Goal: Navigation & Orientation: Understand site structure

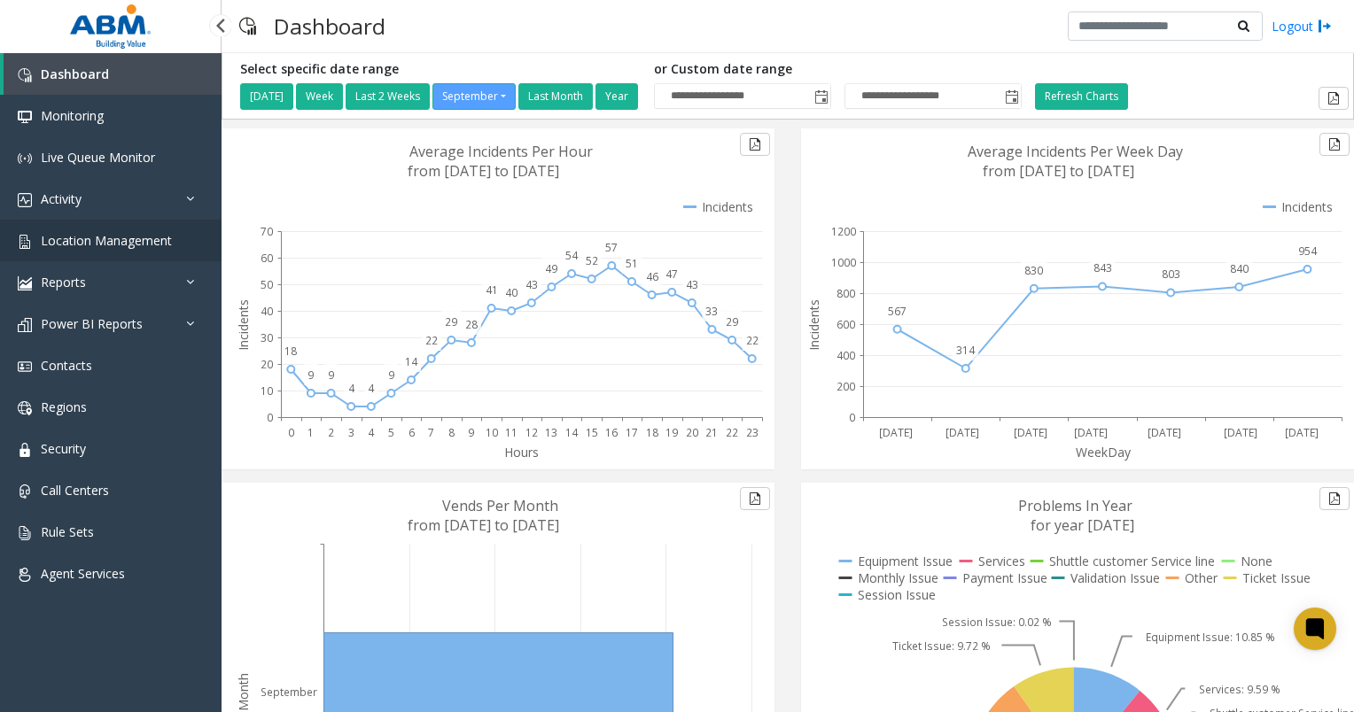
click at [134, 234] on span "Location Management" at bounding box center [106, 240] width 131 height 17
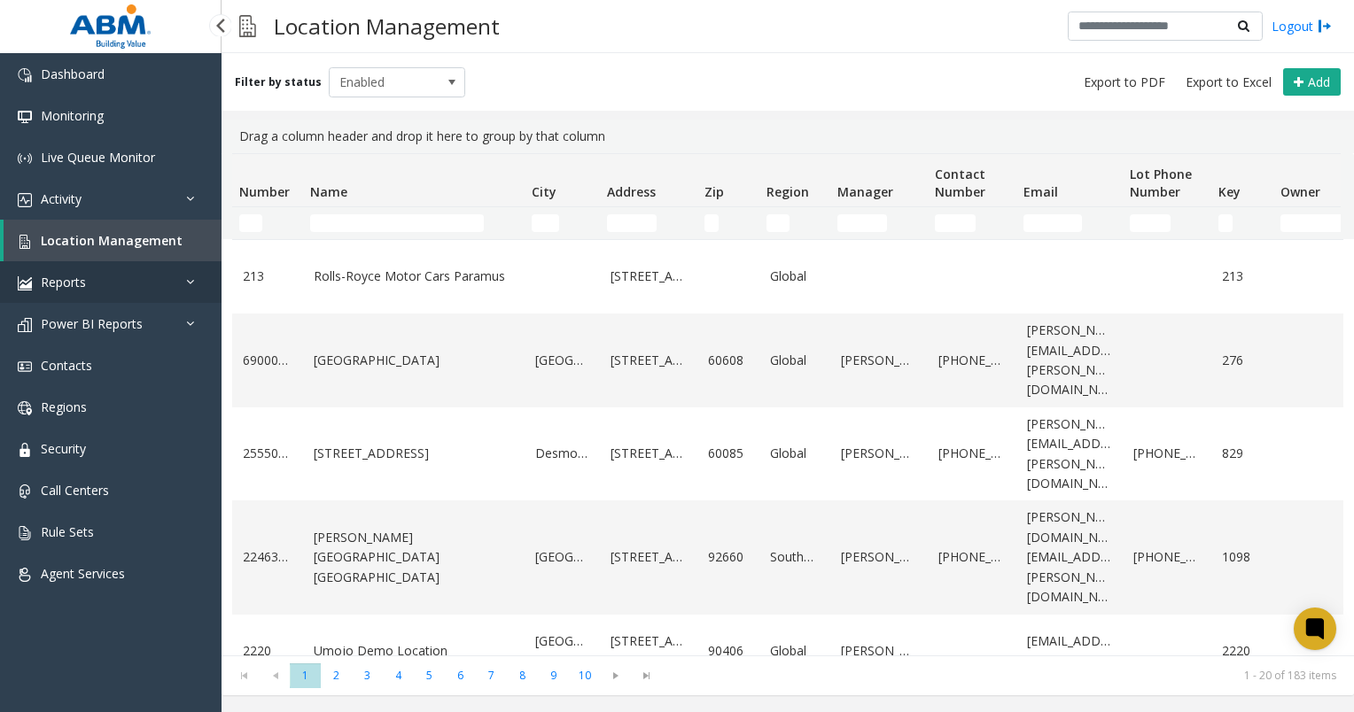
click at [137, 284] on link "Reports" at bounding box center [110, 282] width 221 height 42
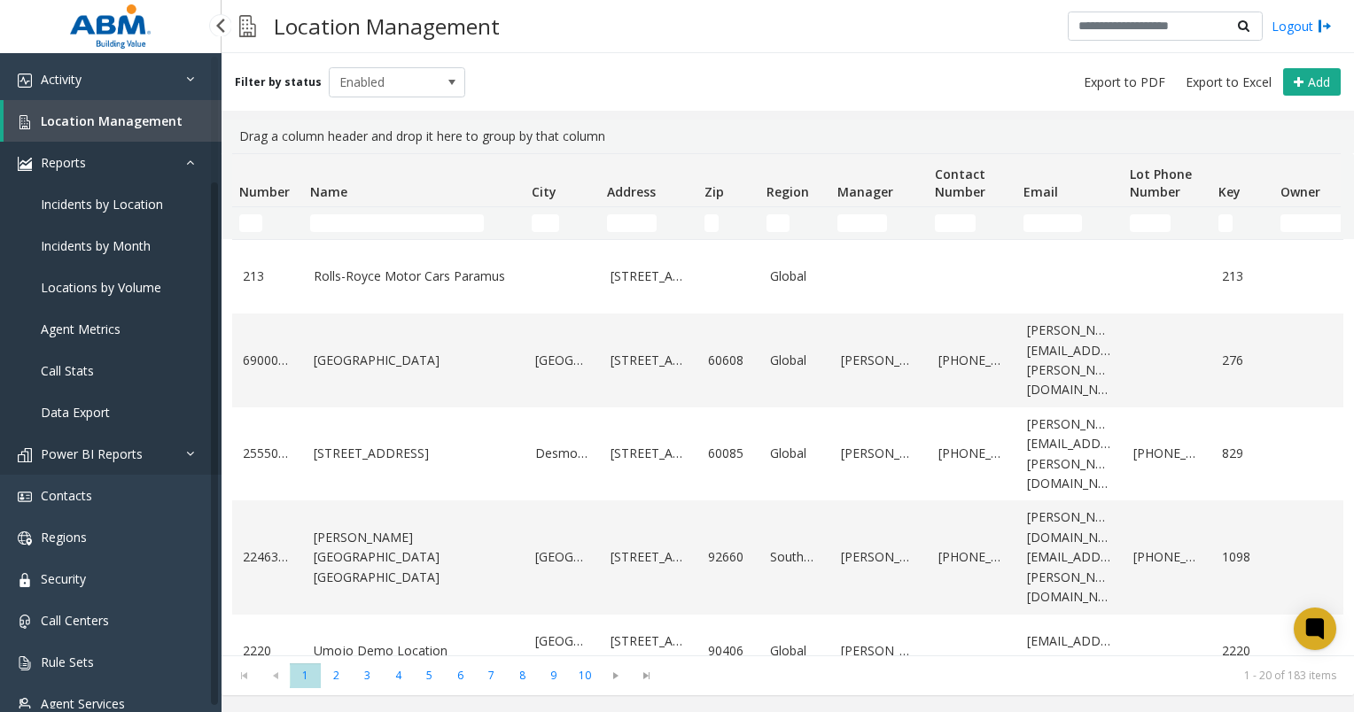
scroll to position [149, 0]
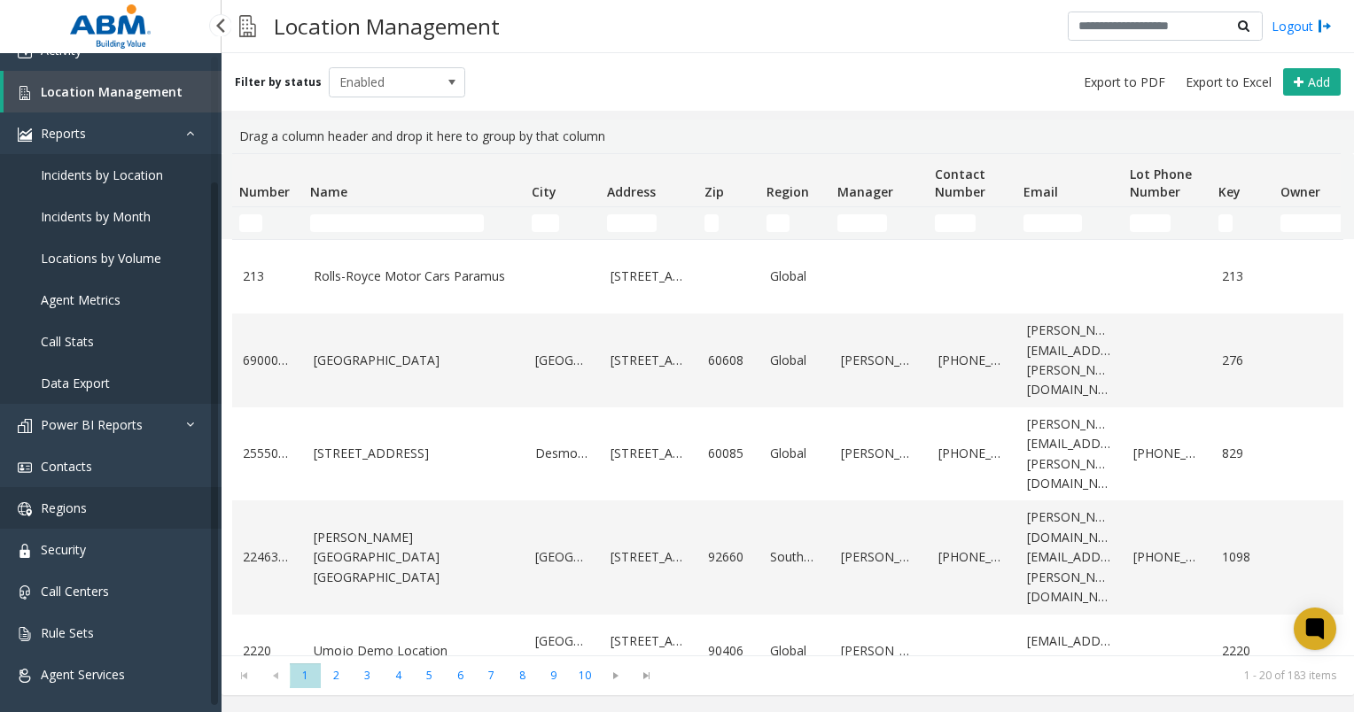
click at [85, 508] on span "Regions" at bounding box center [64, 508] width 46 height 17
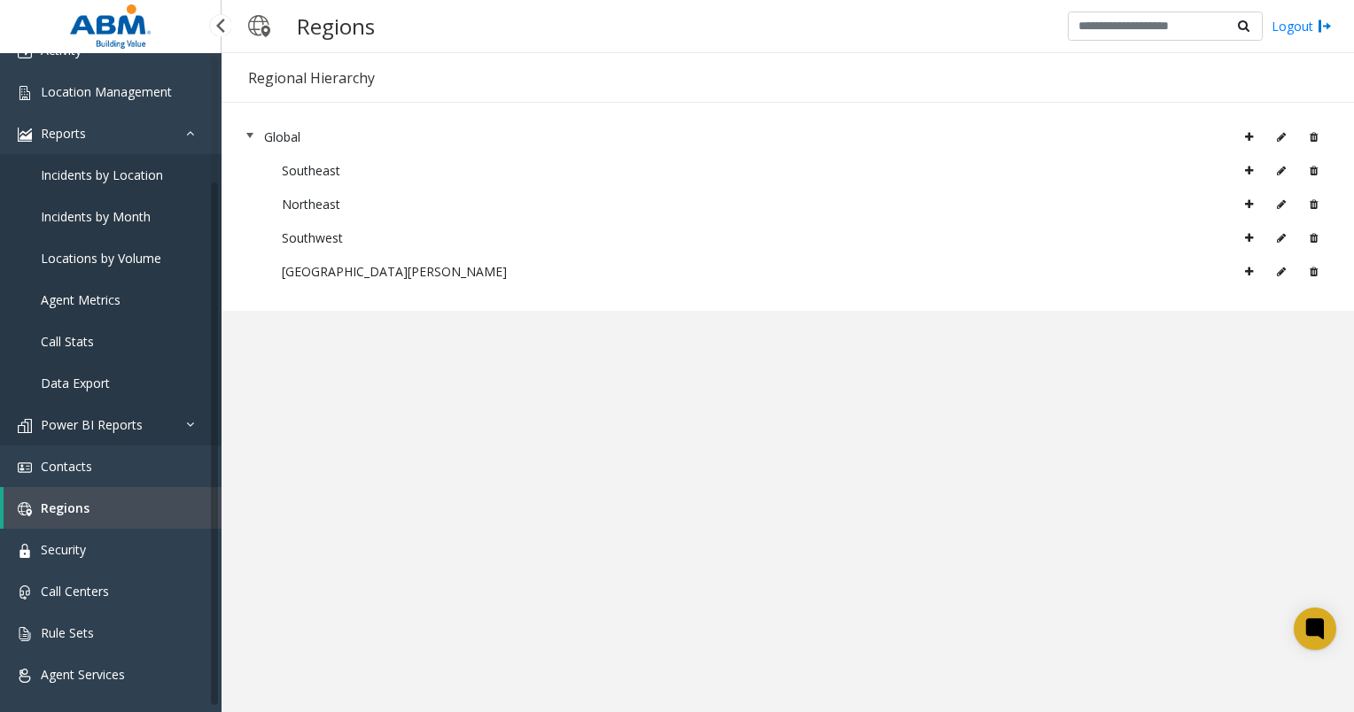
click at [184, 431] on link "Power BI Reports" at bounding box center [110, 425] width 221 height 42
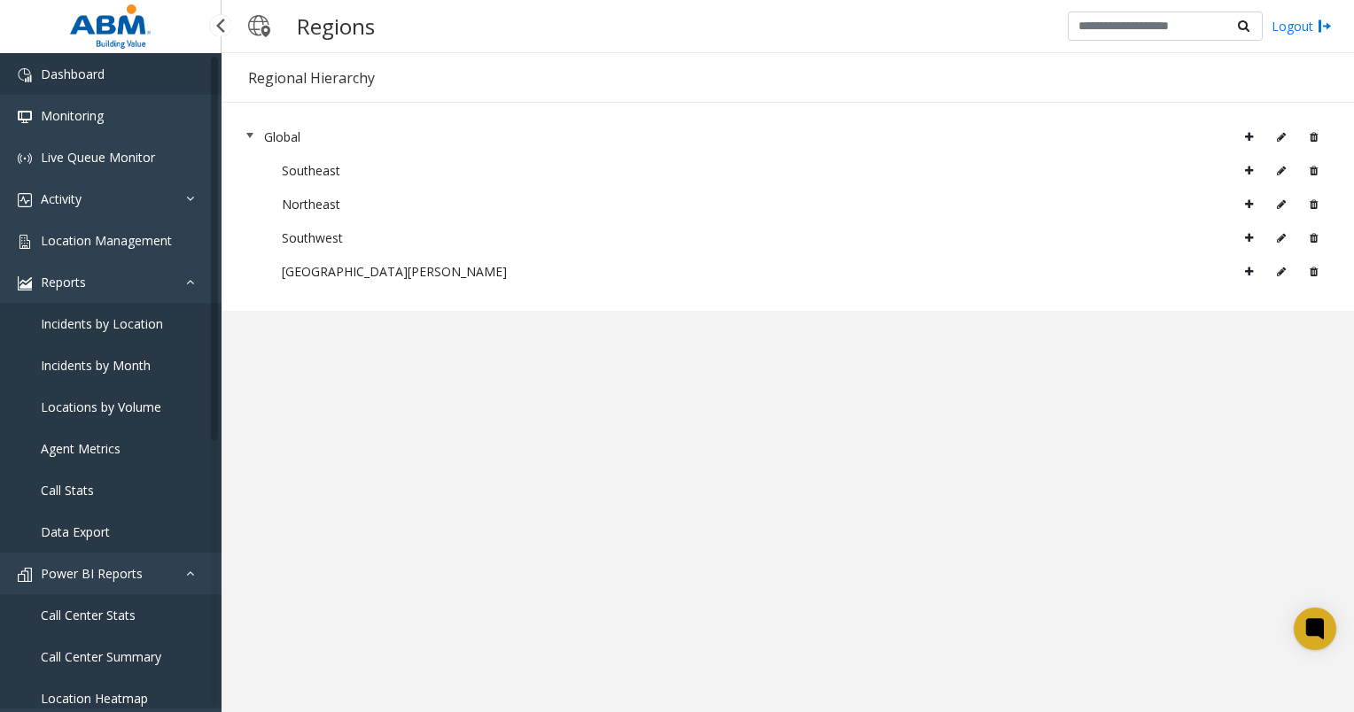
click at [60, 74] on span "Dashboard" at bounding box center [73, 74] width 64 height 17
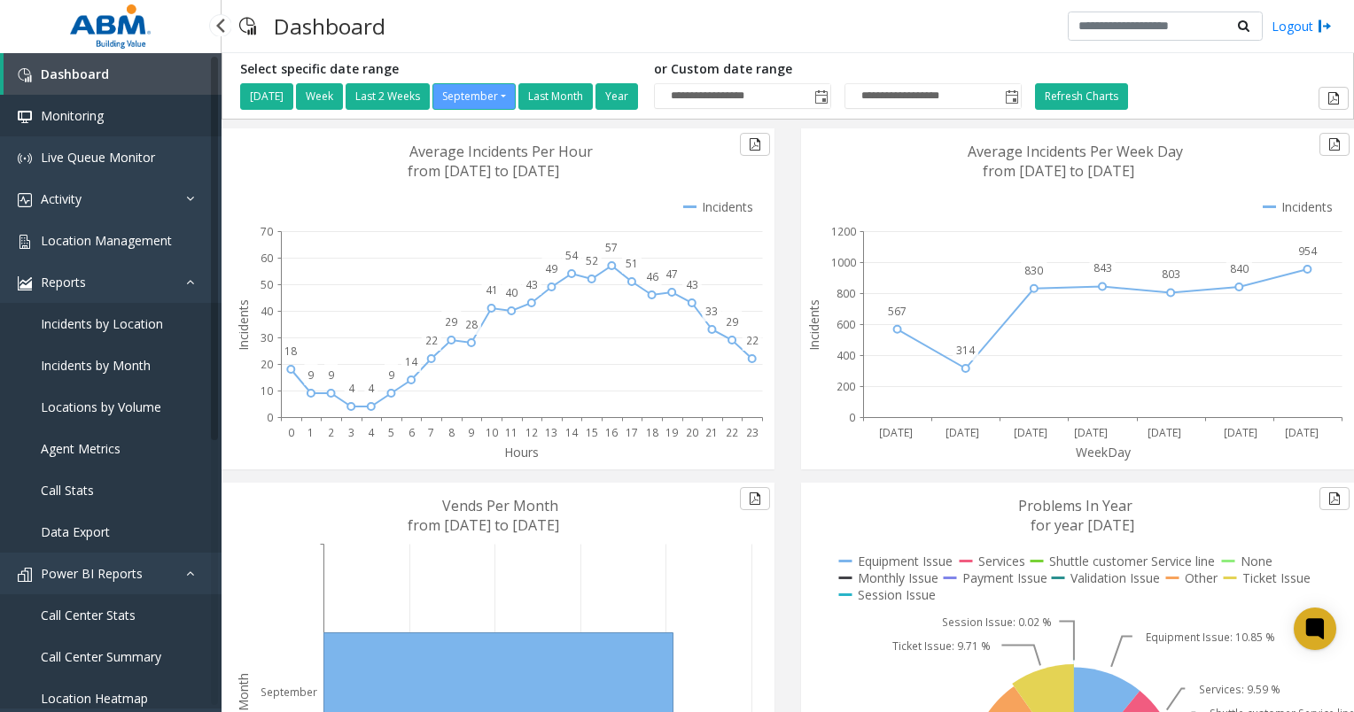
click at [87, 113] on span "Monitoring" at bounding box center [72, 115] width 63 height 17
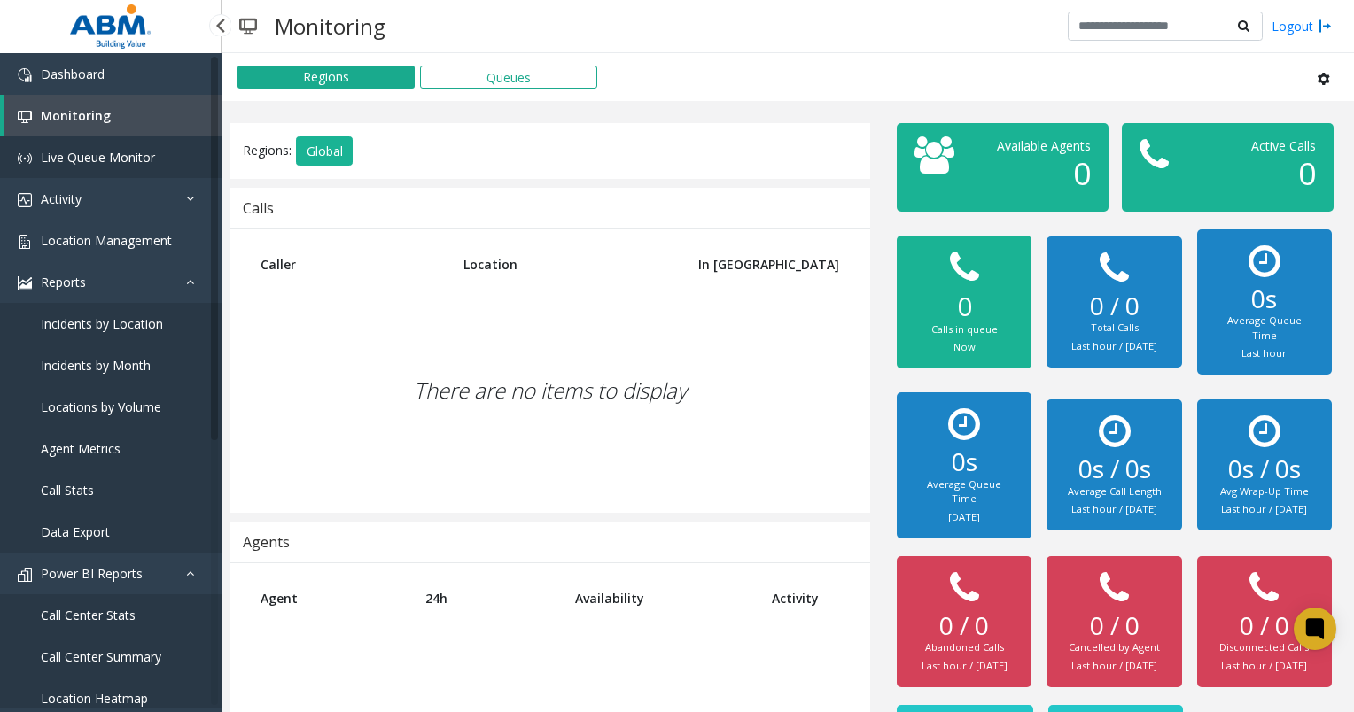
click at [86, 159] on span "Live Queue Monitor" at bounding box center [98, 157] width 114 height 17
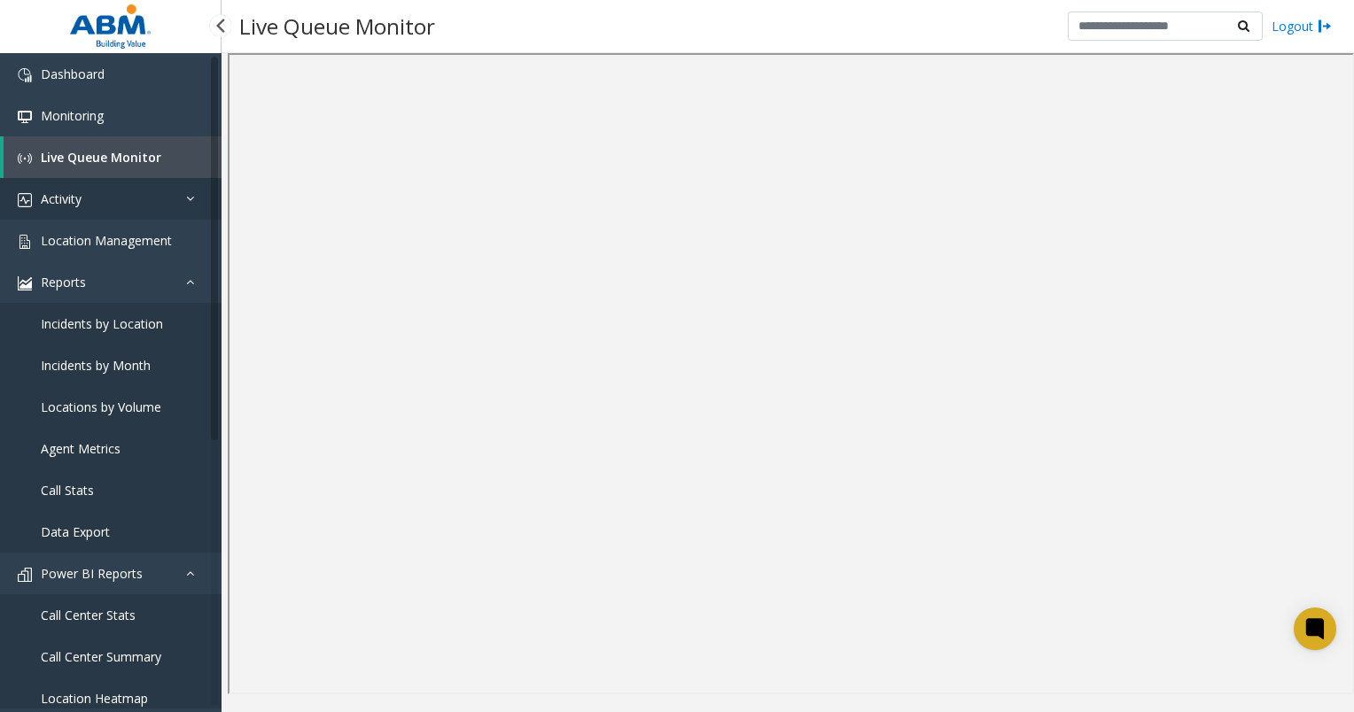
click at [75, 198] on span "Activity" at bounding box center [61, 198] width 41 height 17
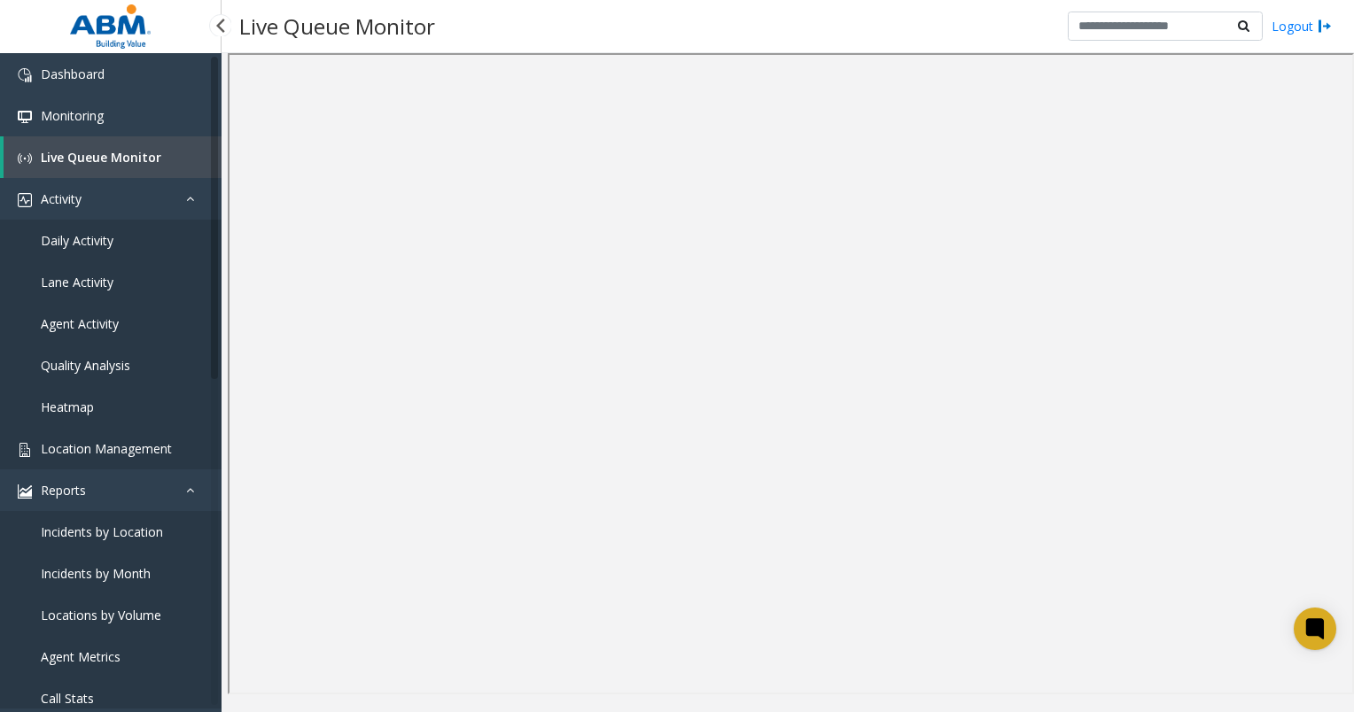
click at [80, 441] on span "Location Management" at bounding box center [106, 448] width 131 height 17
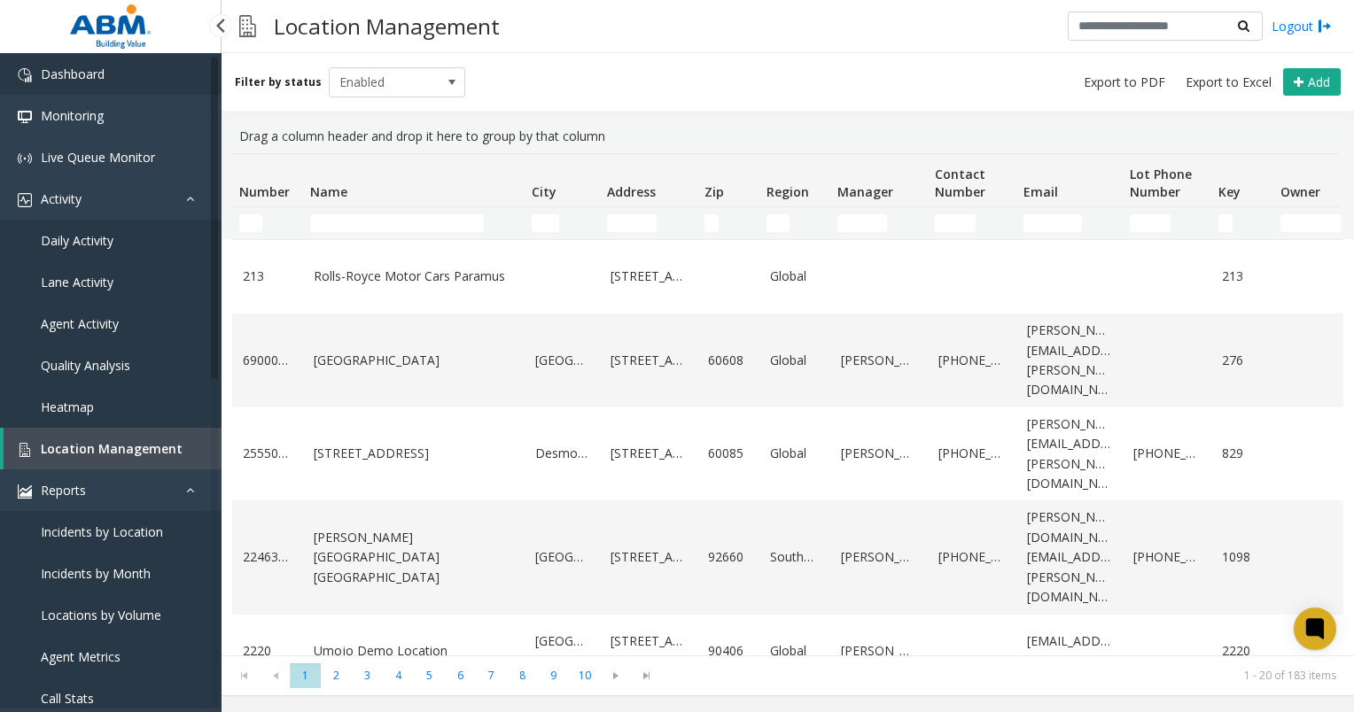
click at [71, 70] on span "Dashboard" at bounding box center [73, 74] width 64 height 17
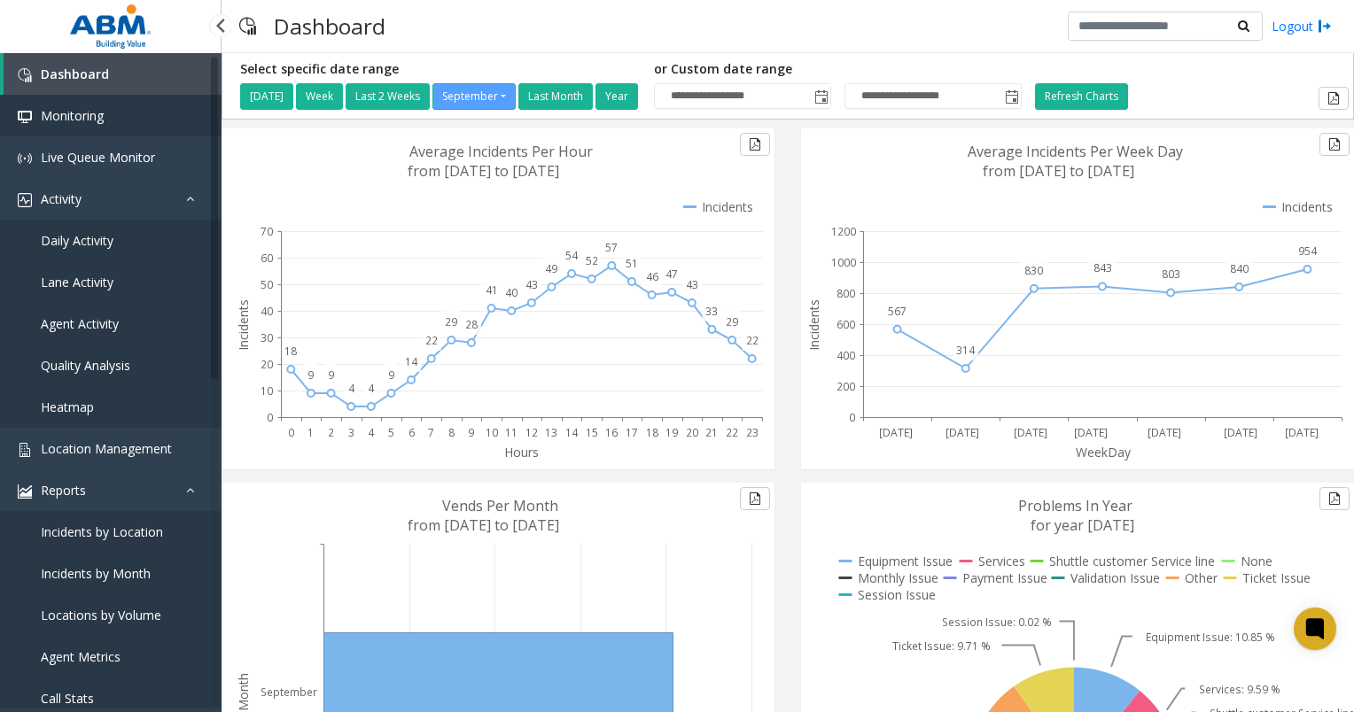
click at [72, 107] on span "Monitoring" at bounding box center [72, 115] width 63 height 17
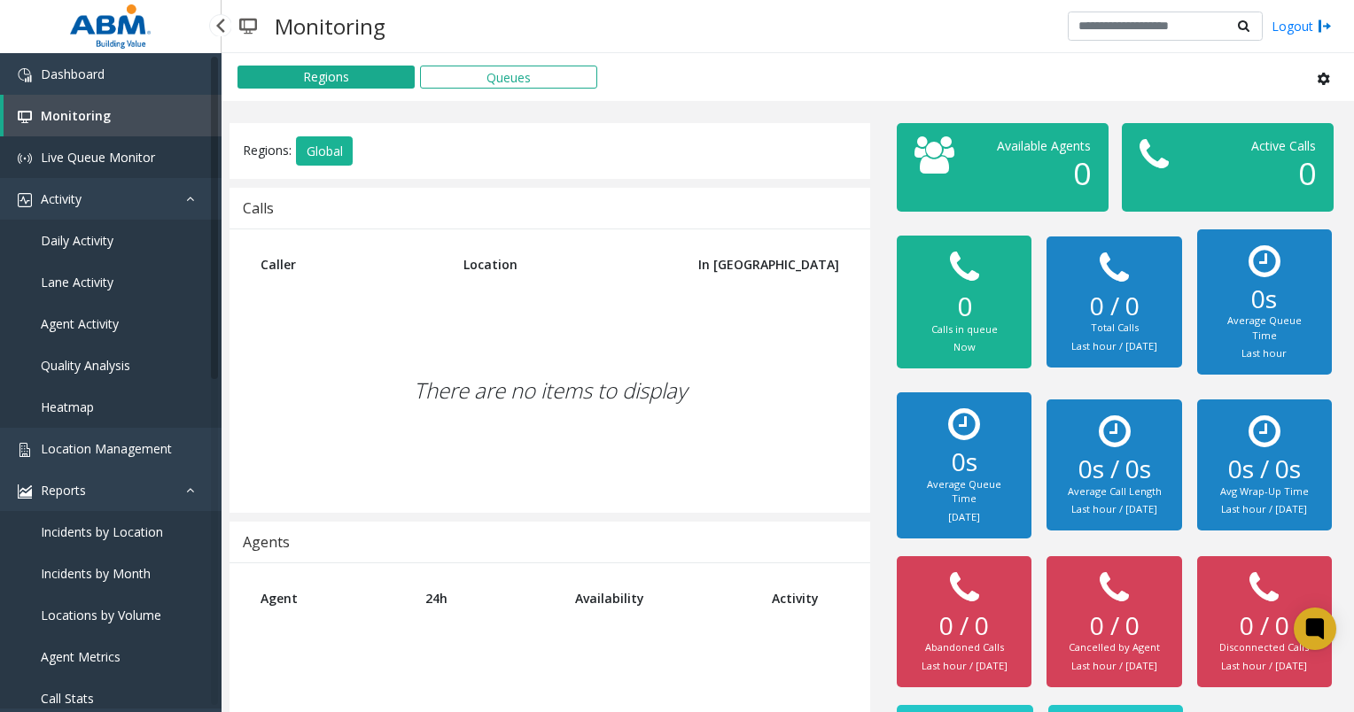
click at [82, 156] on span "Live Queue Monitor" at bounding box center [98, 157] width 114 height 17
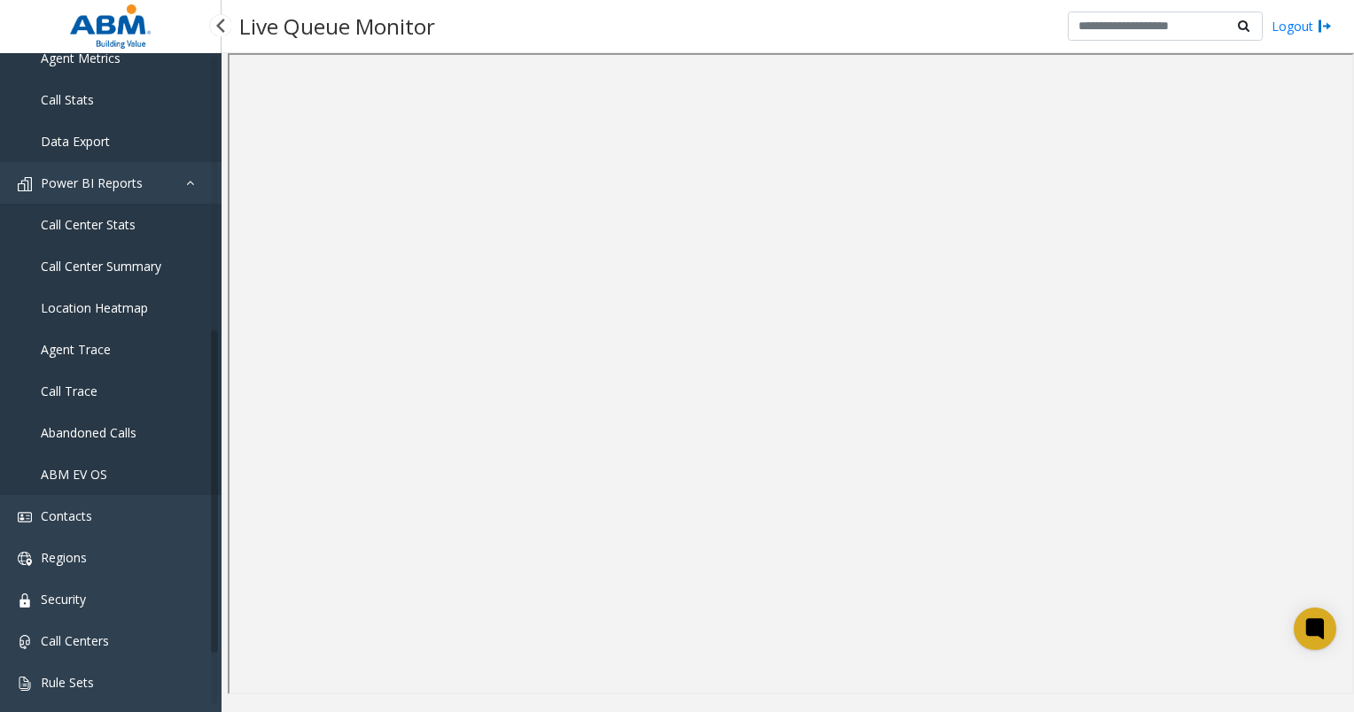
scroll to position [649, 0]
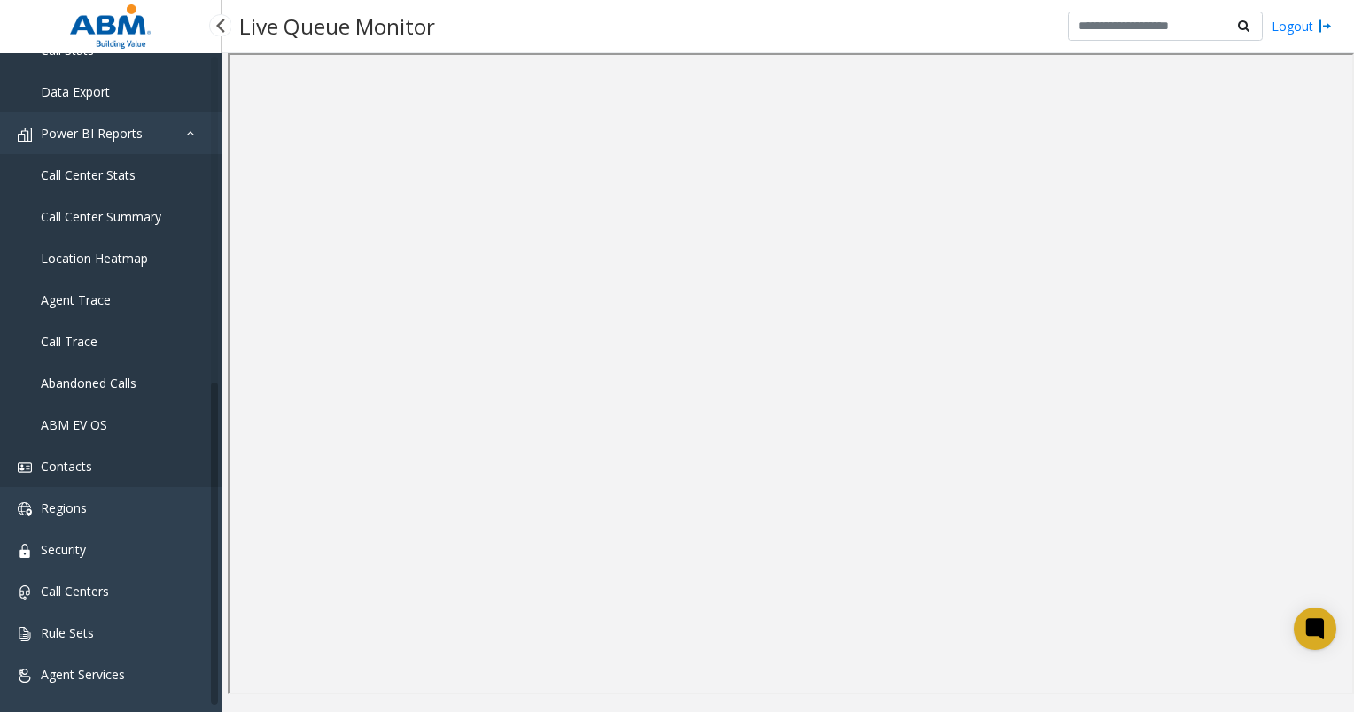
click at [54, 462] on span "Contacts" at bounding box center [66, 466] width 51 height 17
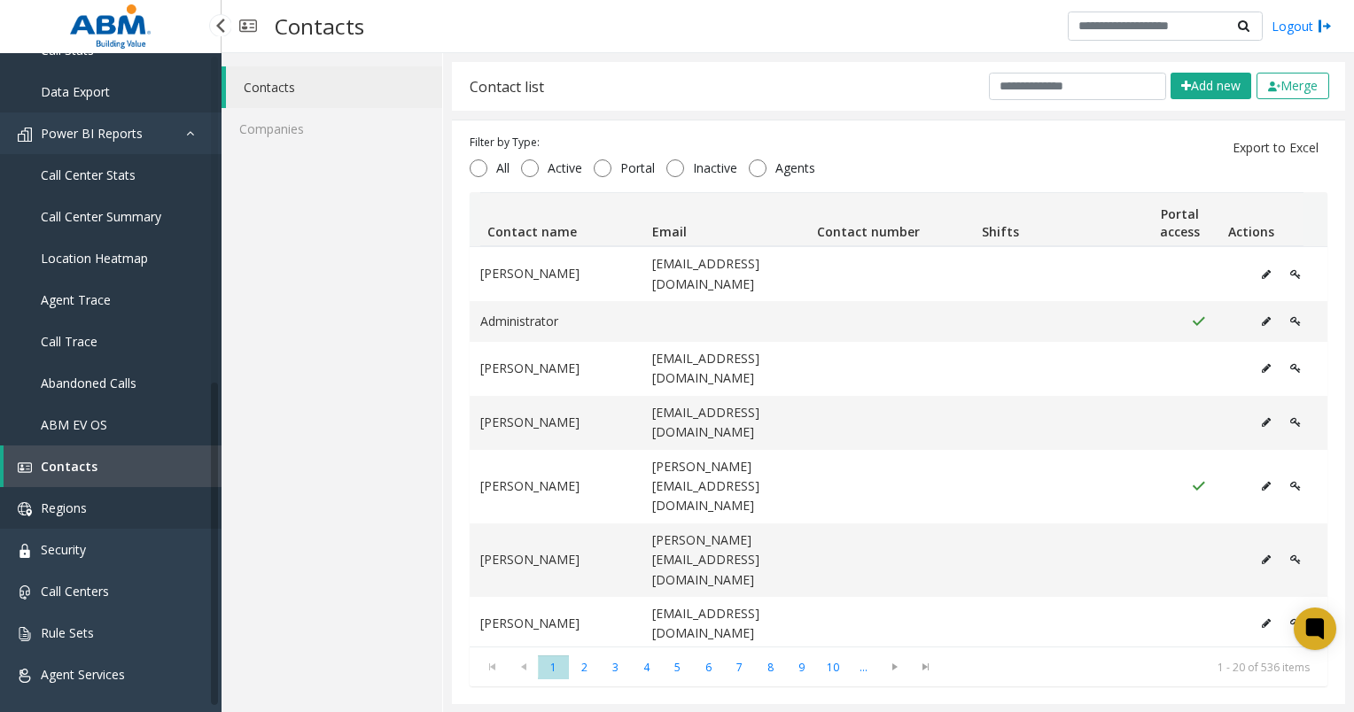
click at [60, 501] on span "Regions" at bounding box center [64, 508] width 46 height 17
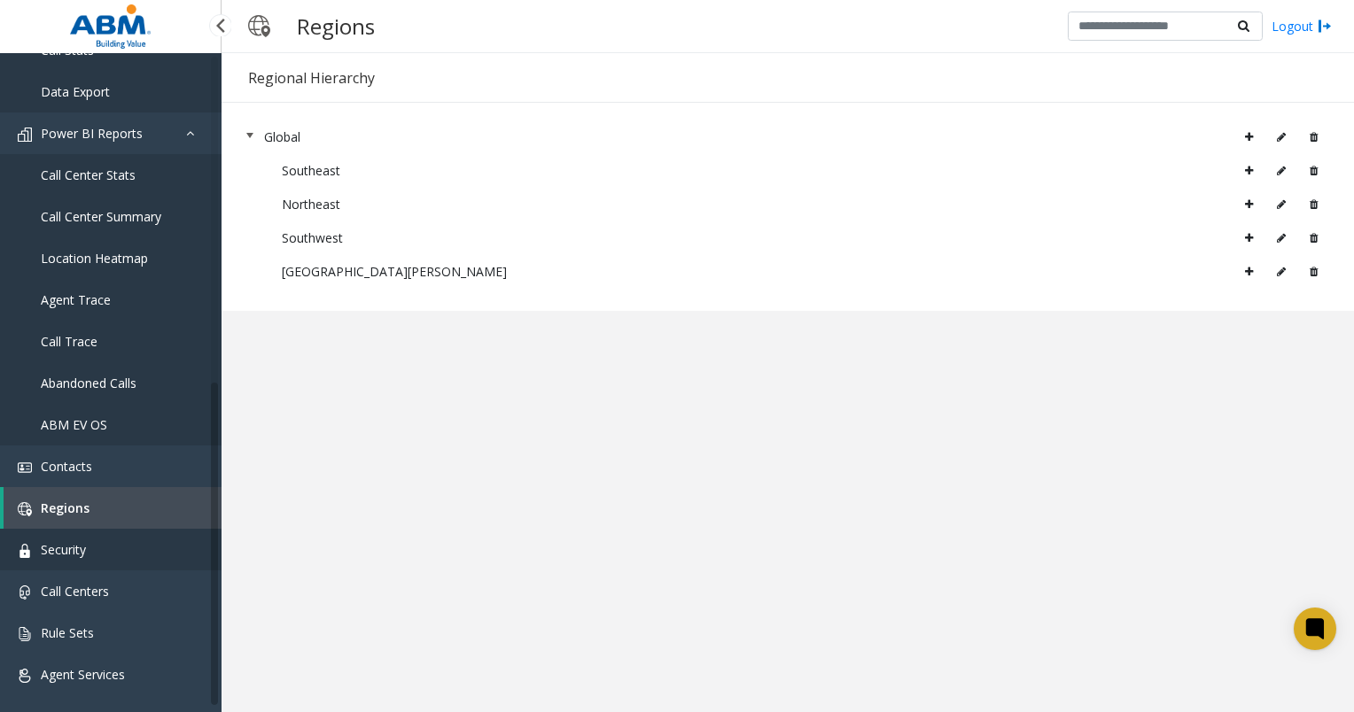
click at [61, 549] on span "Security" at bounding box center [63, 549] width 45 height 17
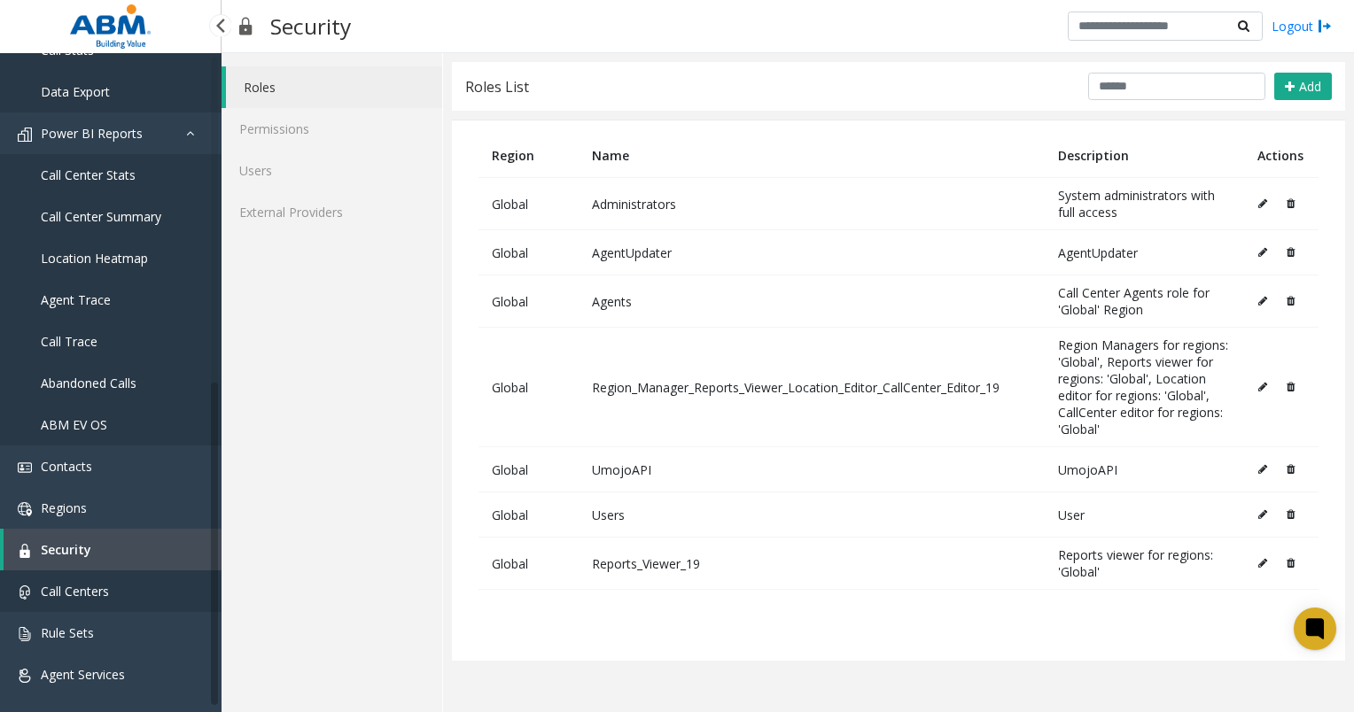
click at [61, 588] on span "Call Centers" at bounding box center [75, 591] width 68 height 17
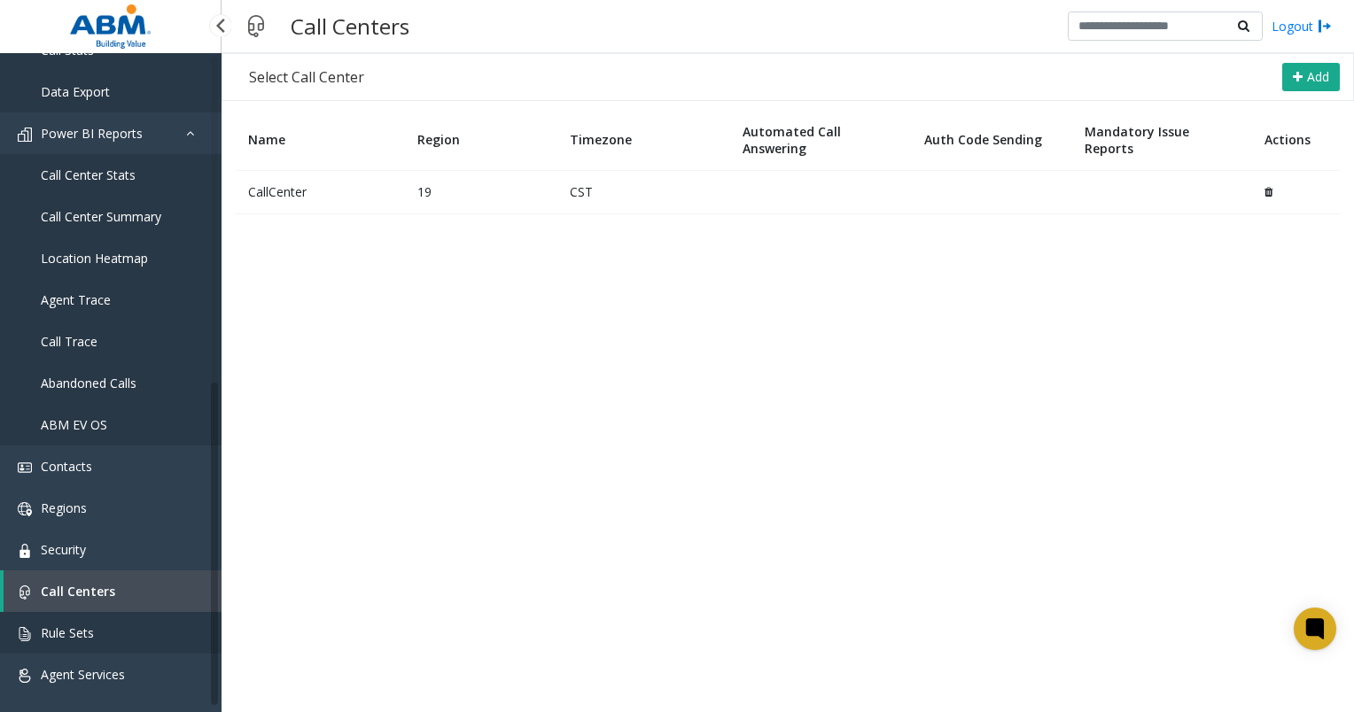
click at [74, 632] on span "Rule Sets" at bounding box center [67, 633] width 53 height 17
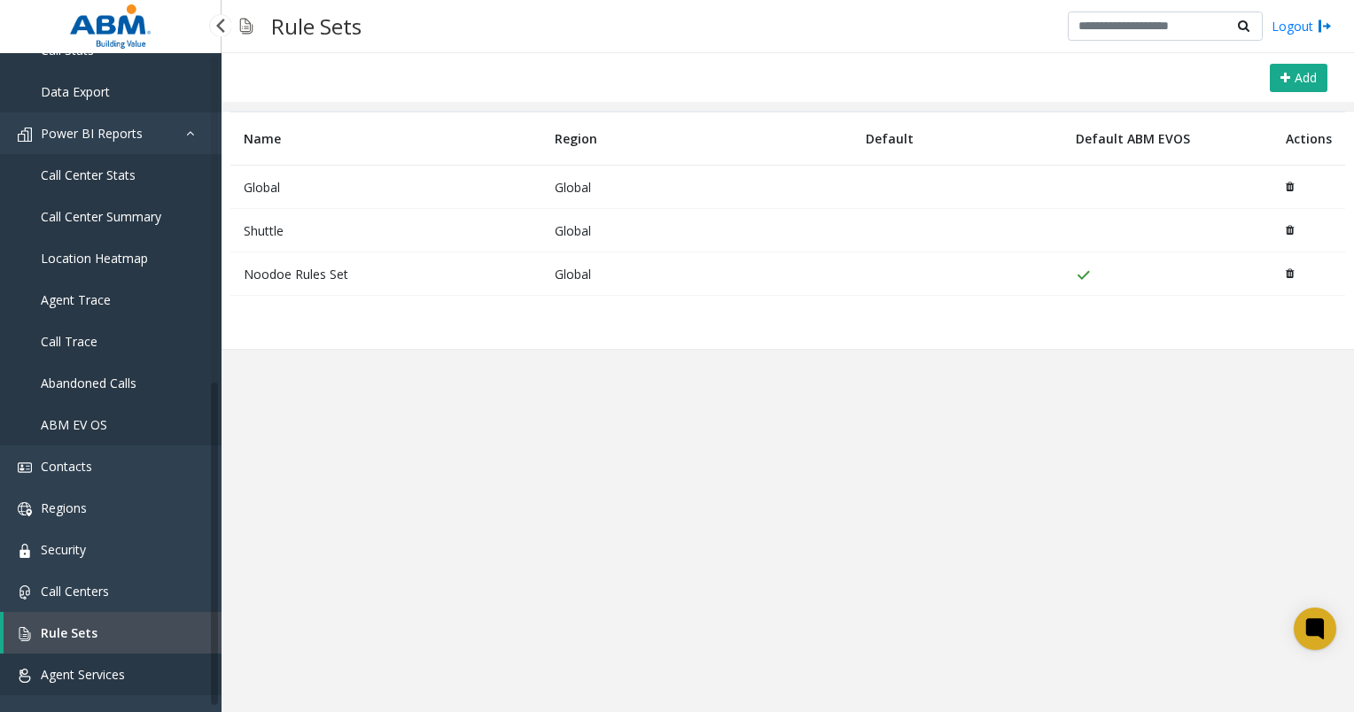
click at [83, 684] on link "Agent Services" at bounding box center [110, 675] width 221 height 42
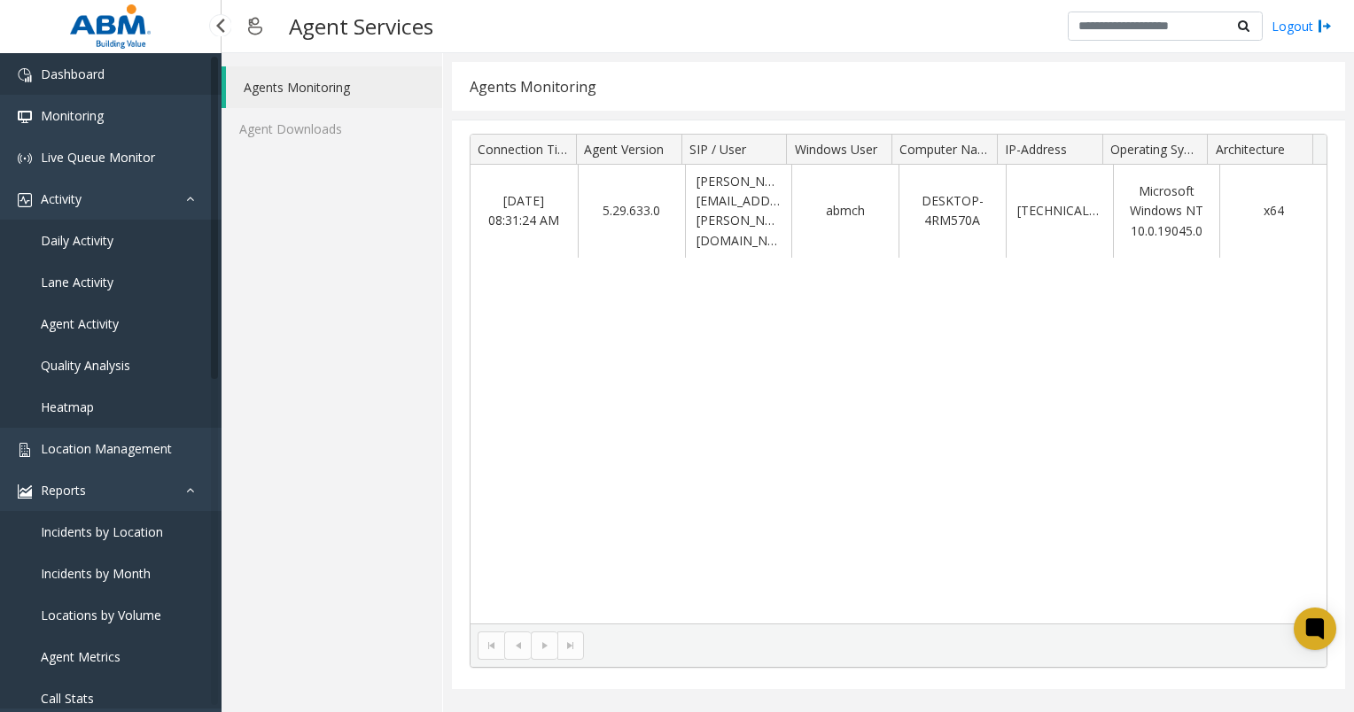
click at [79, 80] on span "Dashboard" at bounding box center [73, 74] width 64 height 17
